Goal: Information Seeking & Learning: Compare options

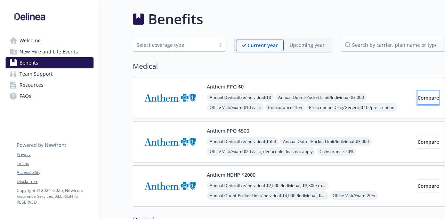
click at [417, 92] on button "Compare" at bounding box center [428, 98] width 22 height 14
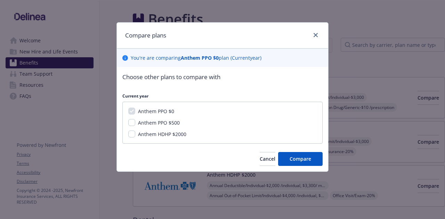
click at [168, 121] on span "Anthem PPO $500" at bounding box center [159, 122] width 42 height 7
click at [135, 121] on input "Anthem PPO $500" at bounding box center [131, 122] width 7 height 7
checkbox input "true"
click at [176, 132] on span "Anthem HDHP $2000" at bounding box center [162, 134] width 48 height 7
click at [135, 132] on input "Anthem HDHP $2000" at bounding box center [131, 134] width 7 height 7
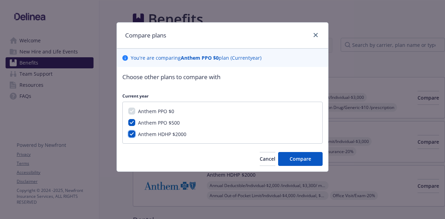
checkbox input "true"
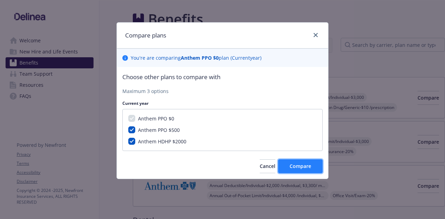
click at [302, 165] on span "Compare" at bounding box center [300, 166] width 22 height 7
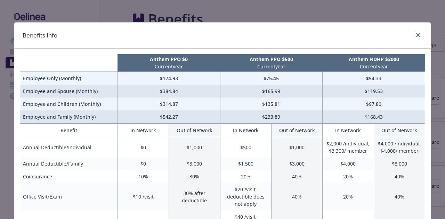
click at [154, 80] on td "$174.93" at bounding box center [168, 78] width 102 height 13
click at [420, 29] on div "Benefits Info" at bounding box center [222, 36] width 416 height 26
click at [416, 35] on icon "close" at bounding box center [418, 35] width 4 height 4
